Goal: Task Accomplishment & Management: Use online tool/utility

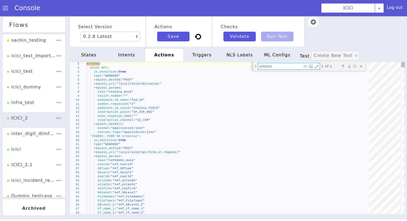
type textarea "number_requested: "2" audience_id_value: "##unica_fedid" interaction_point: "IP…"
type textarea "0"
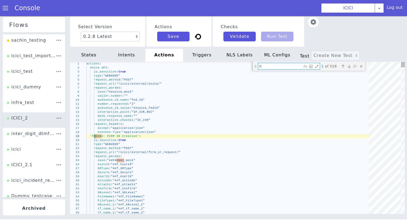
type textarea "Accept: "application/json" Content-Type: "application/json" '777001: CC Ticket …"
type textarea "01"
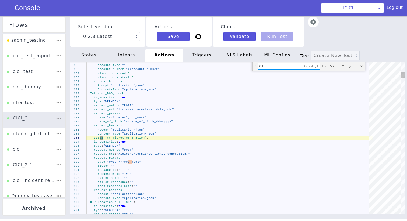
type textarea "primary_account_number: "##primary_account_number" request_headers: Accept: "ap…"
type textarea "010"
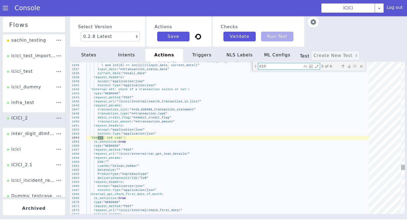
type textarea "Content-Type: "application/json" DCMS010 - Replaces 222003 Multiple Card Deacti…"
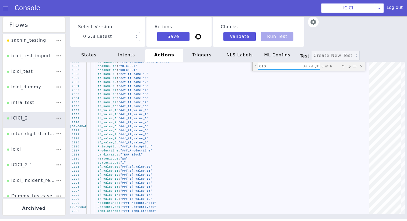
type textarea "010"
